Goal: Task Accomplishment & Management: Manage account settings

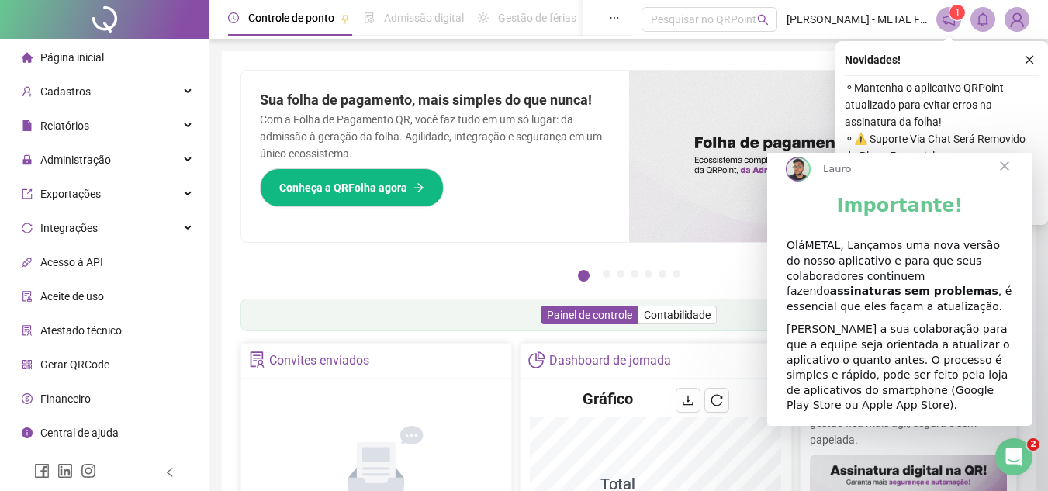
click at [1012, 178] on span "Fechar" at bounding box center [1005, 166] width 56 height 56
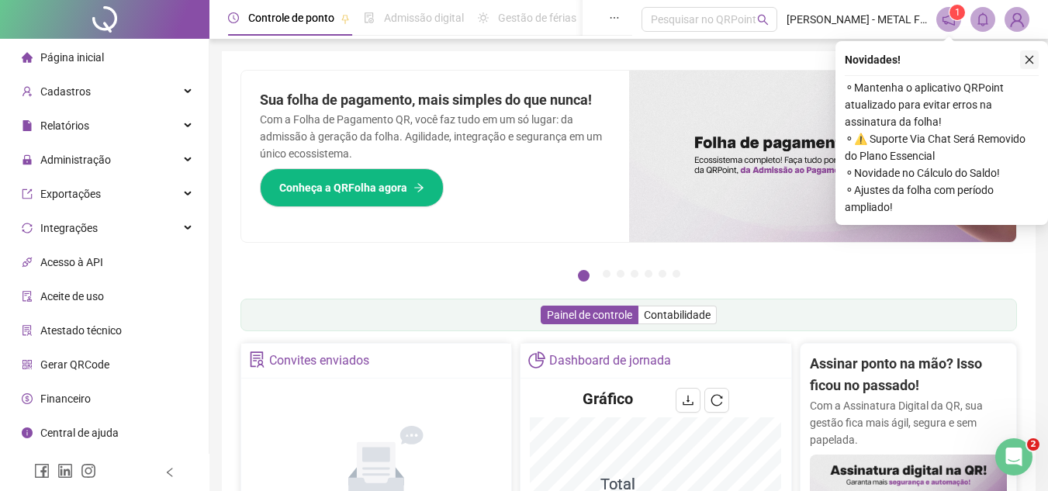
click at [1029, 65] on button "button" at bounding box center [1029, 59] width 19 height 19
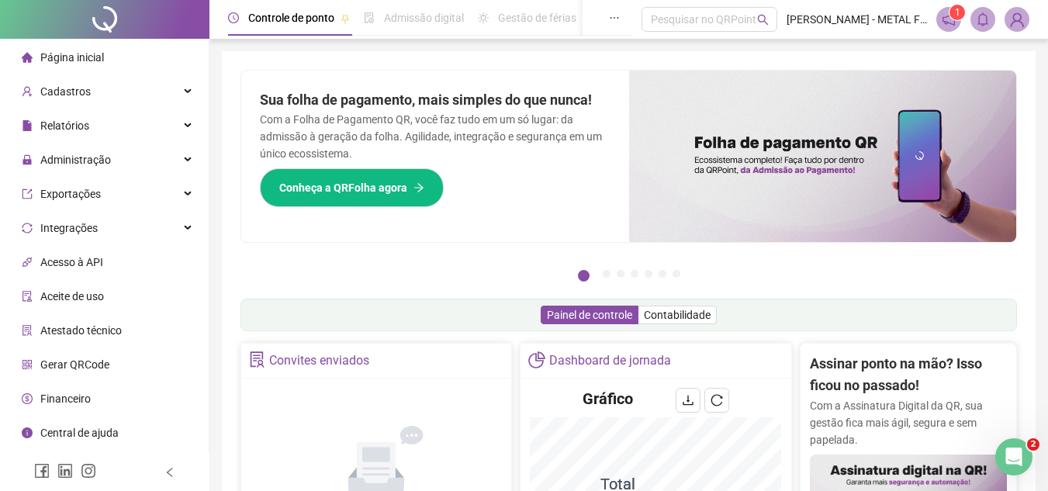
click at [112, 358] on li "Gerar QRCode" at bounding box center [104, 364] width 202 height 31
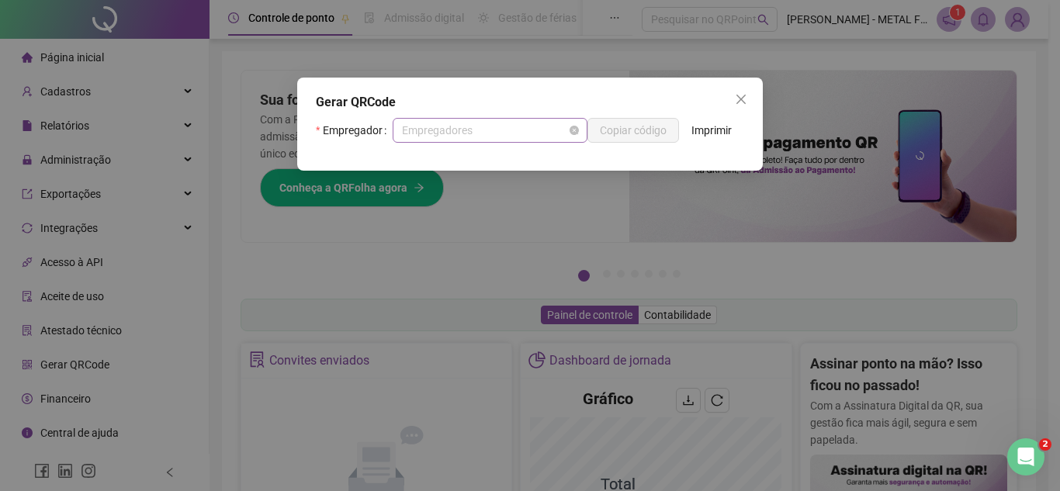
click at [531, 141] on span "Empregadores" at bounding box center [490, 130] width 176 height 23
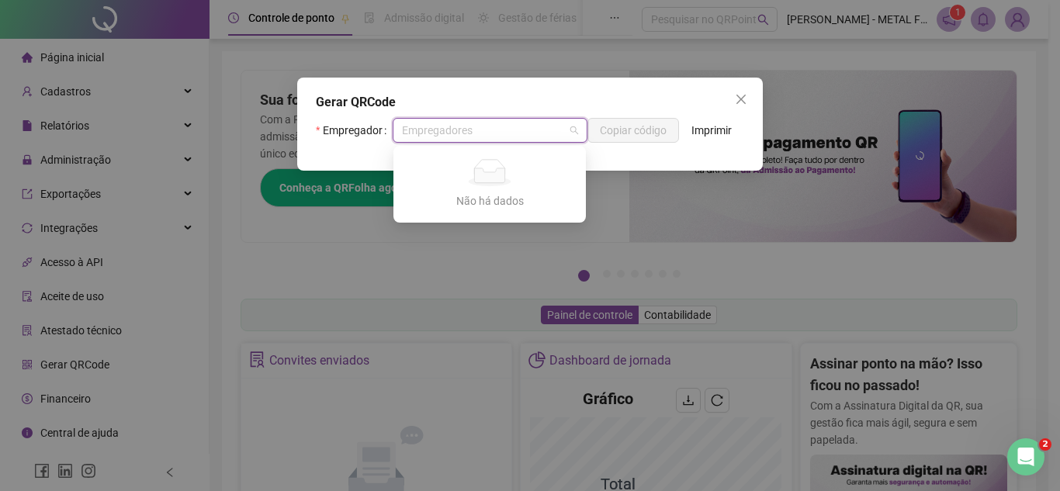
click at [512, 110] on div "Gerar QRCode" at bounding box center [530, 102] width 428 height 19
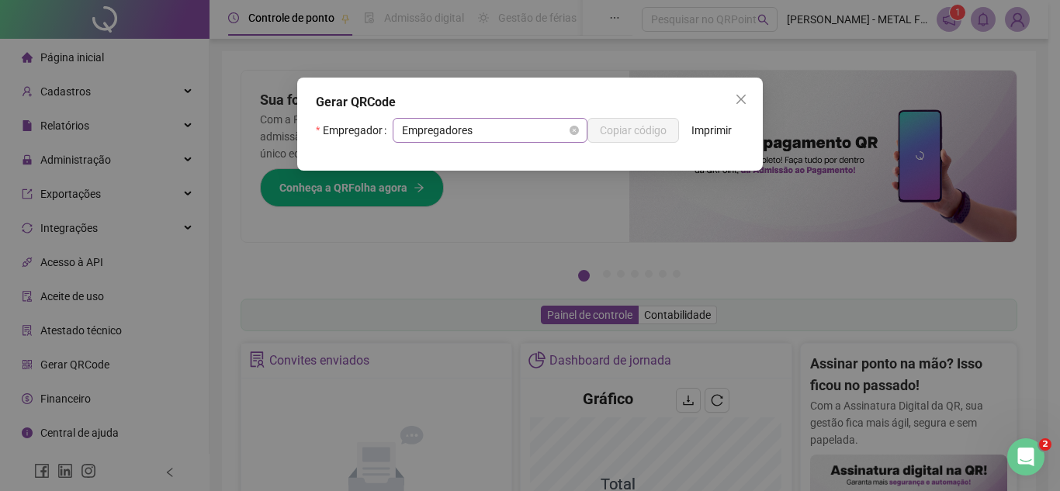
click at [489, 139] on span "Empregadores" at bounding box center [490, 130] width 176 height 23
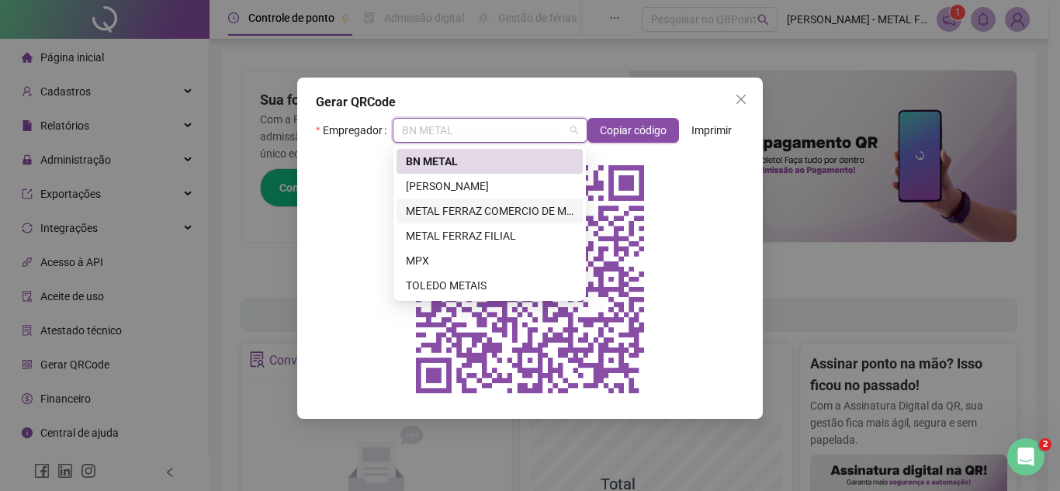
click at [493, 215] on div "METAL FERRAZ COMERCIO DE METAIS (MATRIZ)" at bounding box center [490, 210] width 168 height 17
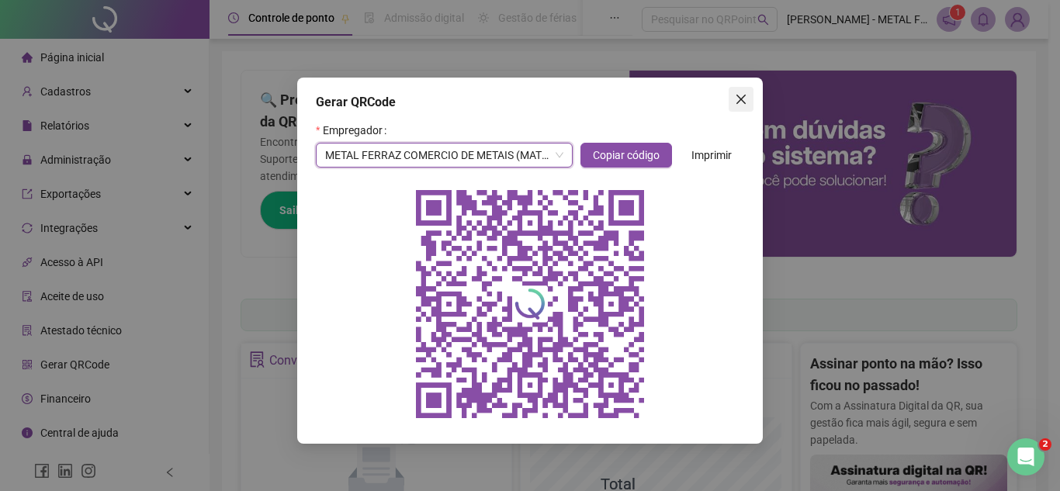
click at [747, 95] on span "Close" at bounding box center [740, 99] width 25 height 12
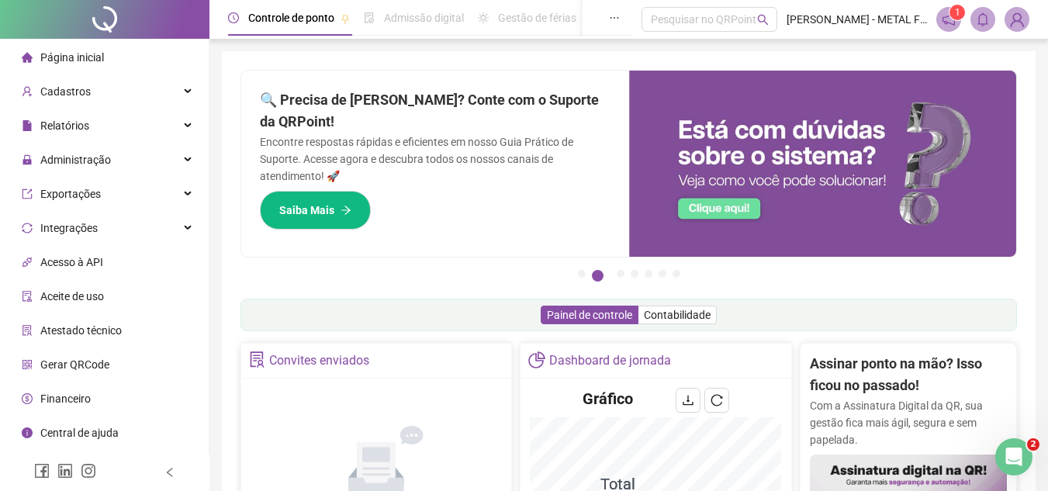
click at [135, 72] on li "Página inicial" at bounding box center [104, 57] width 202 height 31
click at [126, 82] on div "Cadastros" at bounding box center [104, 91] width 202 height 31
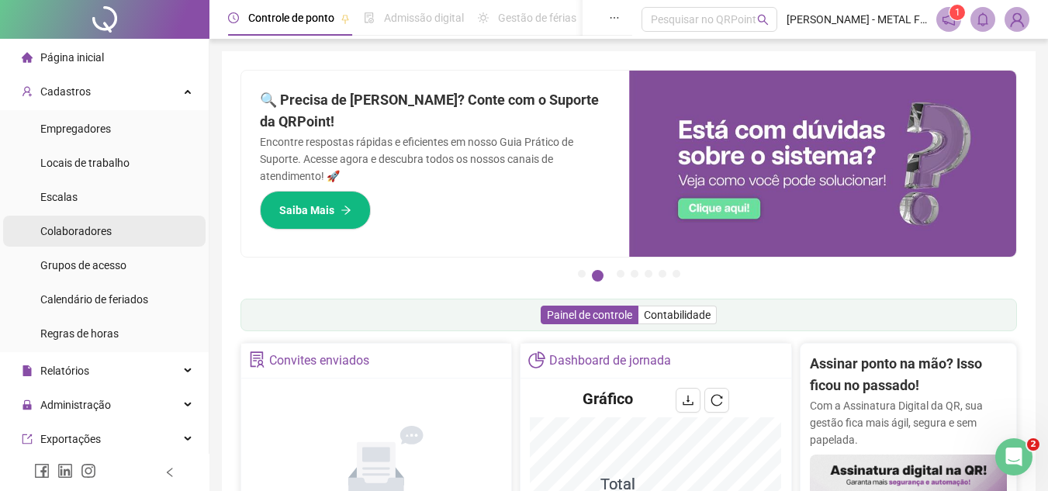
click at [97, 227] on span "Colaboradores" at bounding box center [75, 231] width 71 height 12
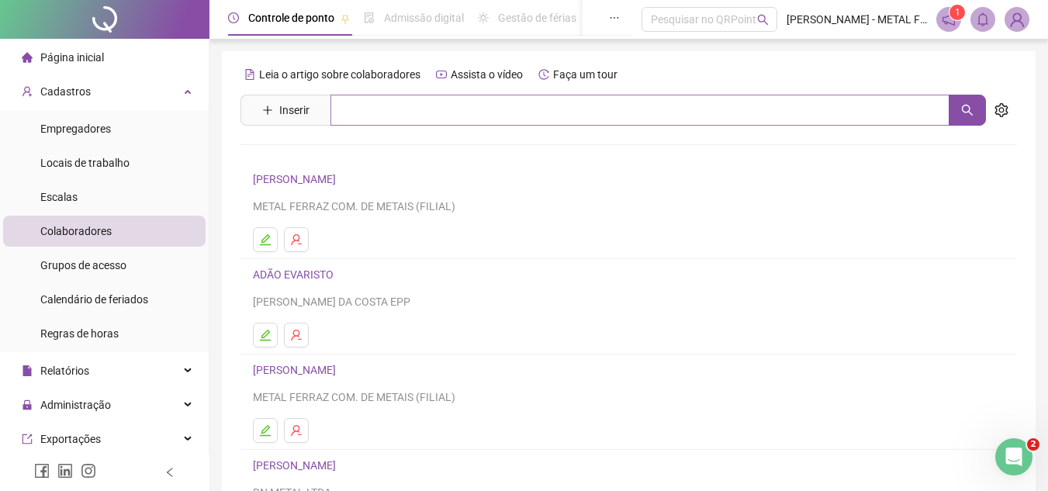
click at [385, 97] on div "Leia o artigo sobre colaboradores Assista o vídeo Faça um tour Inserir Nenhum r…" at bounding box center [628, 363] width 776 height 603
click at [389, 105] on input "text" at bounding box center [639, 110] width 619 height 31
type input "*****"
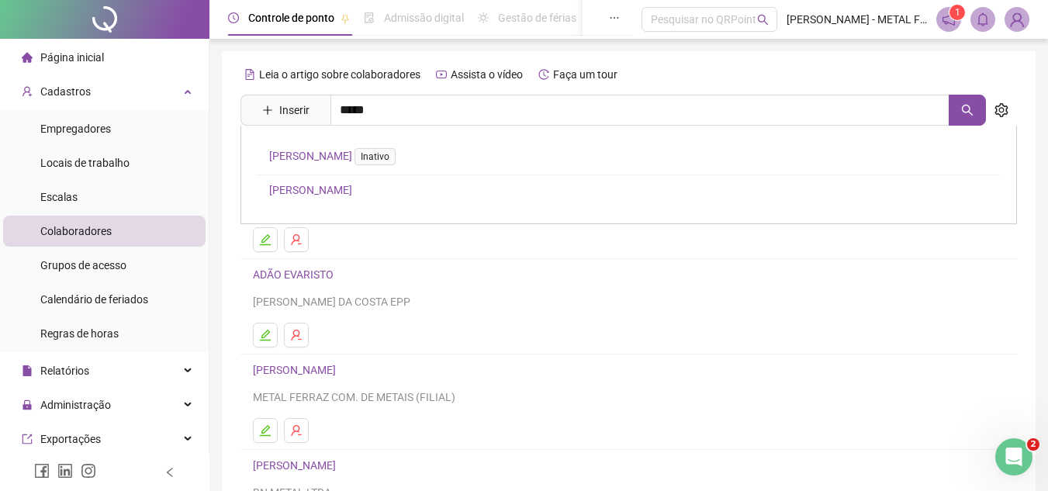
click at [352, 192] on link "[PERSON_NAME]" at bounding box center [310, 190] width 83 height 12
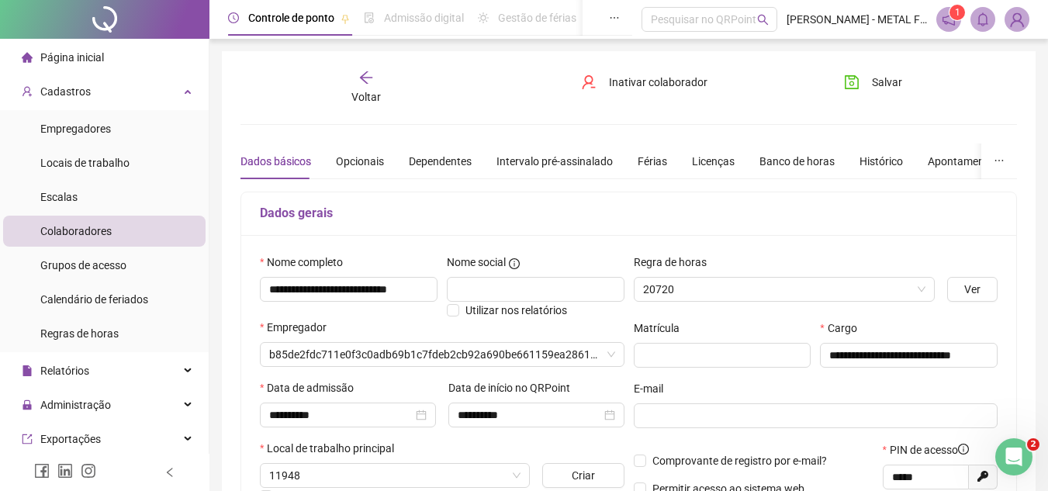
type input "***"
